Goal: Find specific page/section: Find specific page/section

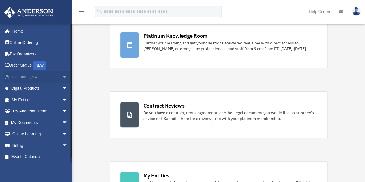
scroll to position [40, 0]
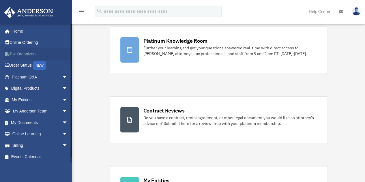
click at [24, 53] on link "Tax Organizers" at bounding box center [40, 54] width 72 height 12
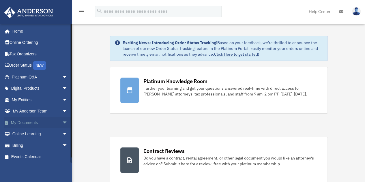
click at [32, 123] on link "My Documents arrow_drop_down" at bounding box center [40, 123] width 72 height 12
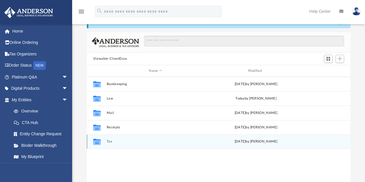
scroll to position [22, 0]
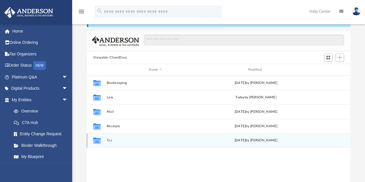
click at [109, 141] on button "Tax" at bounding box center [156, 141] width 98 height 4
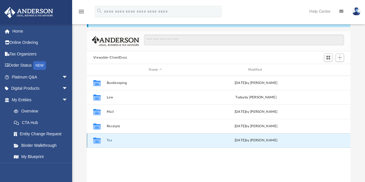
click at [109, 141] on button "Tax" at bounding box center [156, 141] width 98 height 4
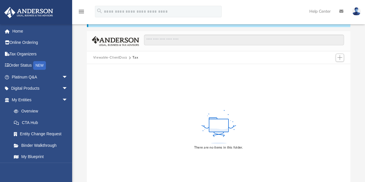
click at [114, 55] on button "Viewable-ClientDocs" at bounding box center [110, 57] width 34 height 5
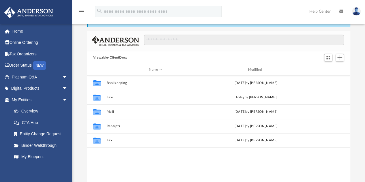
scroll to position [127, 259]
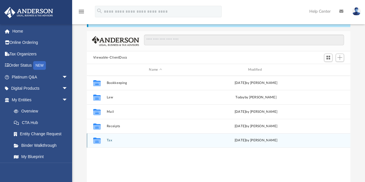
click at [109, 140] on button "Tax" at bounding box center [156, 141] width 98 height 4
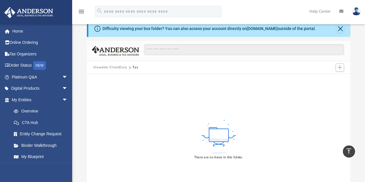
scroll to position [0, 0]
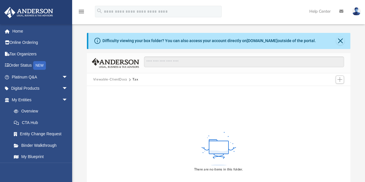
click at [266, 43] on div "Difficulty viewing your box folder? You can also access your account directly o…" at bounding box center [209, 41] width 214 height 6
